Goal: Check status: Check status

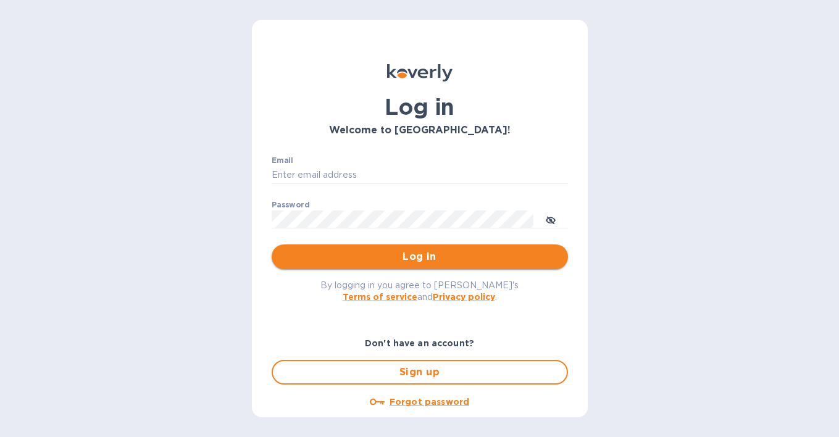
type input "[PERSON_NAME][EMAIL_ADDRESS][DOMAIN_NAME]"
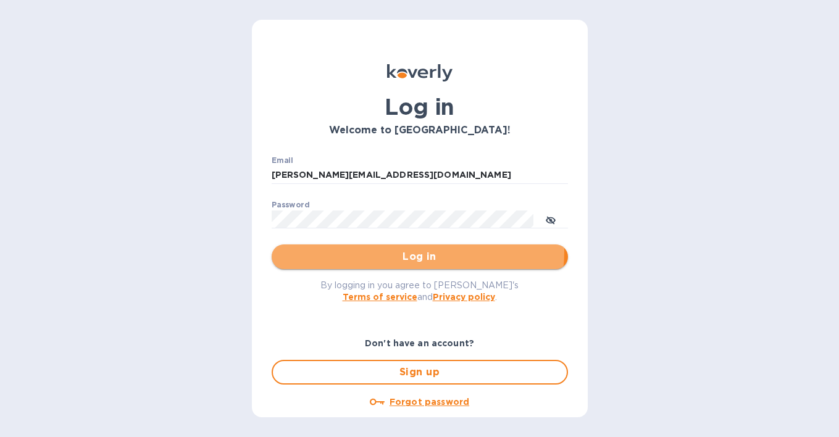
click at [405, 251] on span "Log in" at bounding box center [420, 257] width 277 height 15
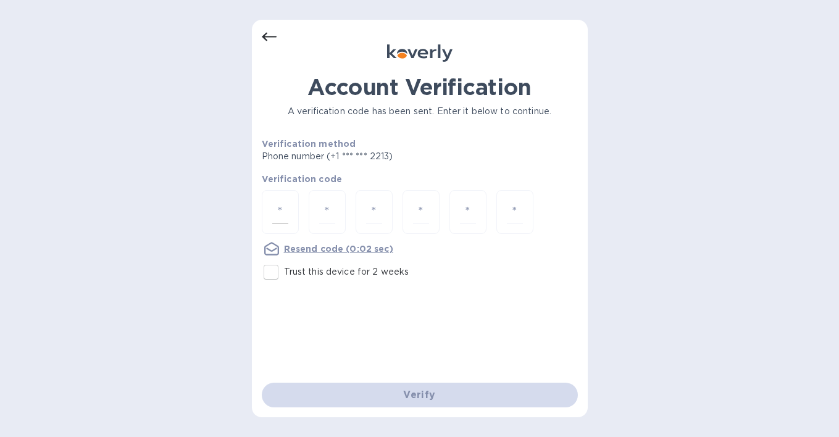
click at [285, 217] on input "number" at bounding box center [280, 212] width 16 height 23
type input "3"
type input "5"
type input "2"
type input "7"
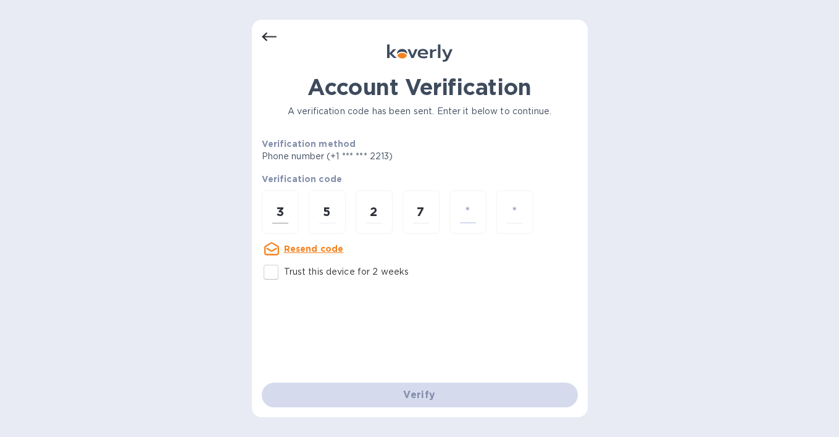
type input "9"
type input "0"
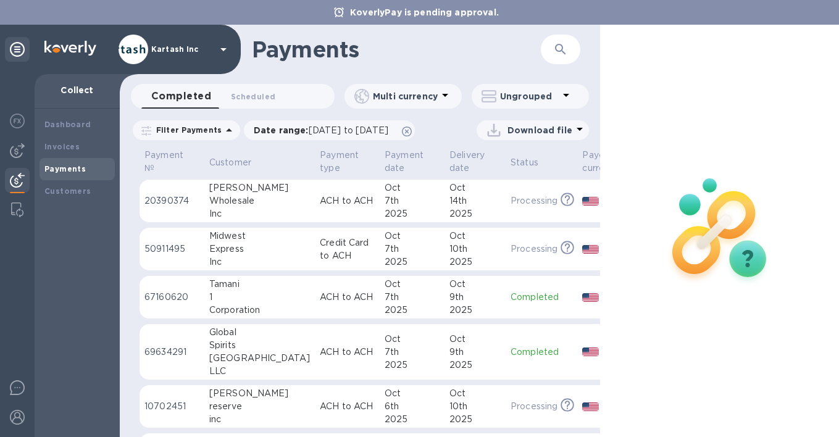
click at [673, 348] on div at bounding box center [720, 231] width 240 height 413
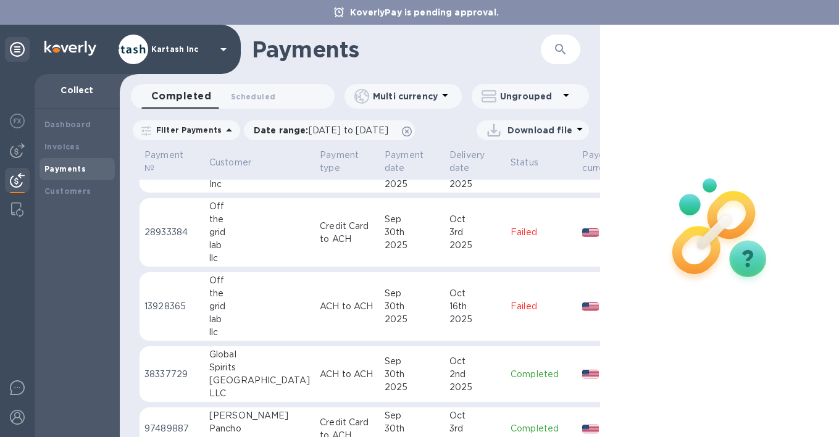
scroll to position [296, 0]
